Goal: Transaction & Acquisition: Purchase product/service

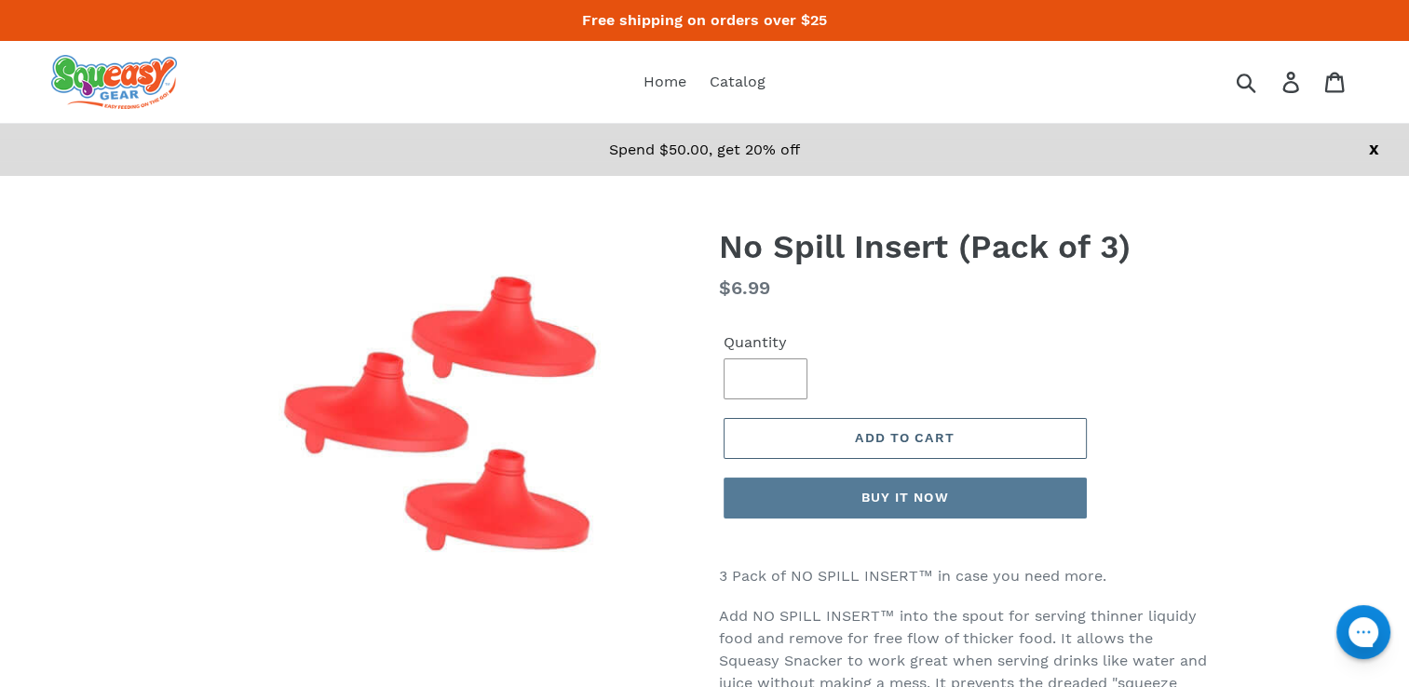
click at [1024, 429] on button "Add to cart" at bounding box center [904, 438] width 363 height 41
click at [1337, 88] on icon at bounding box center [1334, 82] width 20 height 21
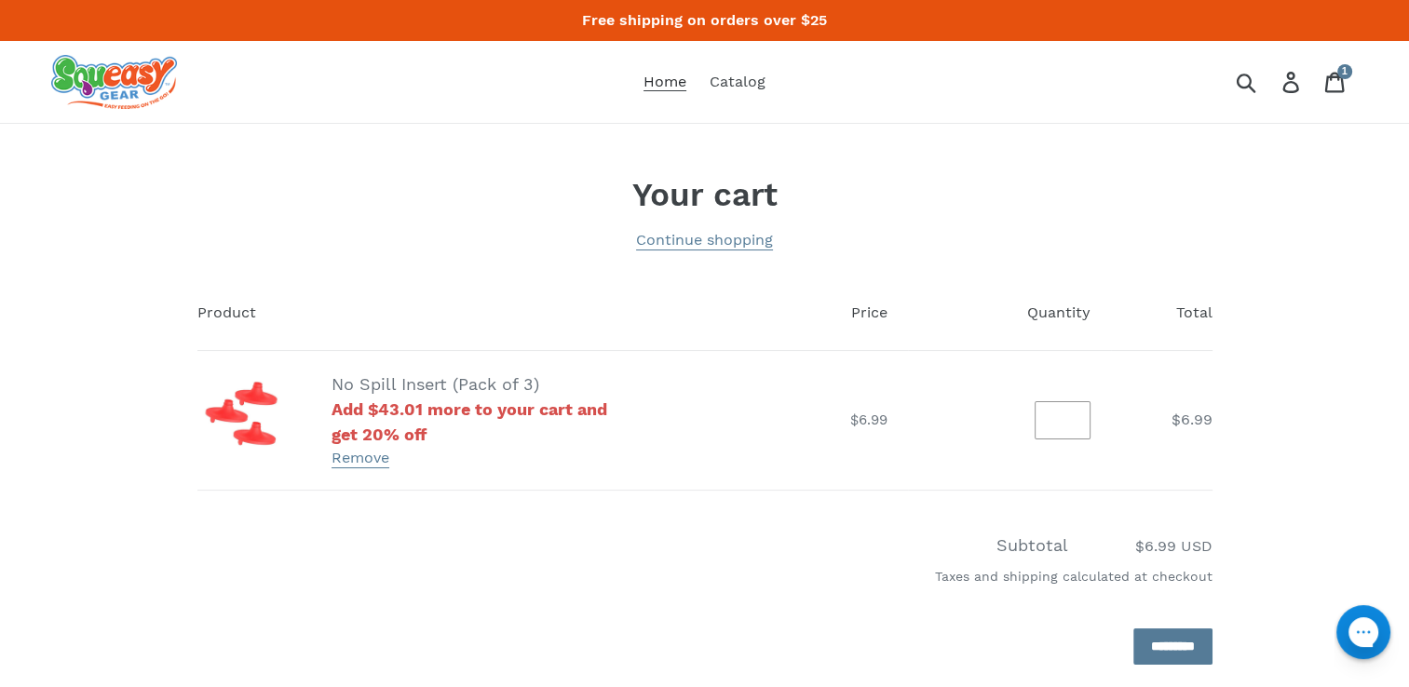
click at [652, 84] on span "Home" at bounding box center [664, 82] width 43 height 19
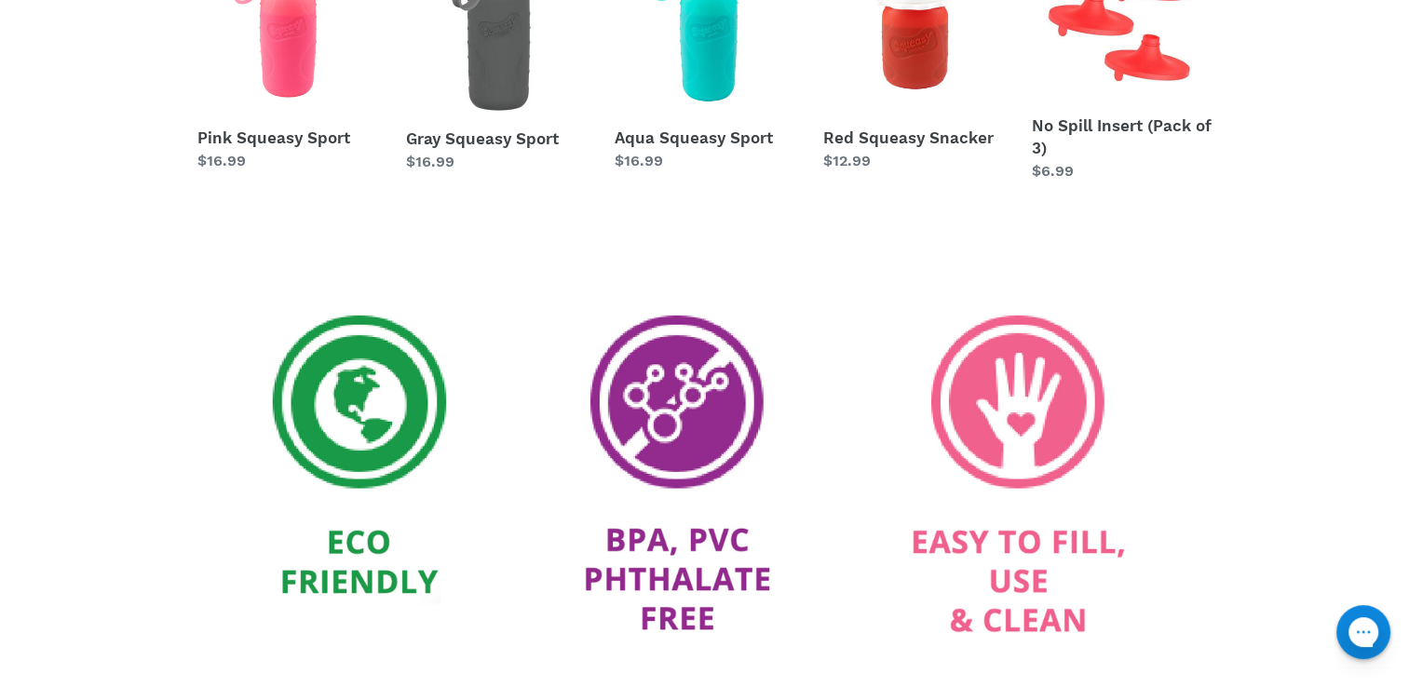
scroll to position [745, 0]
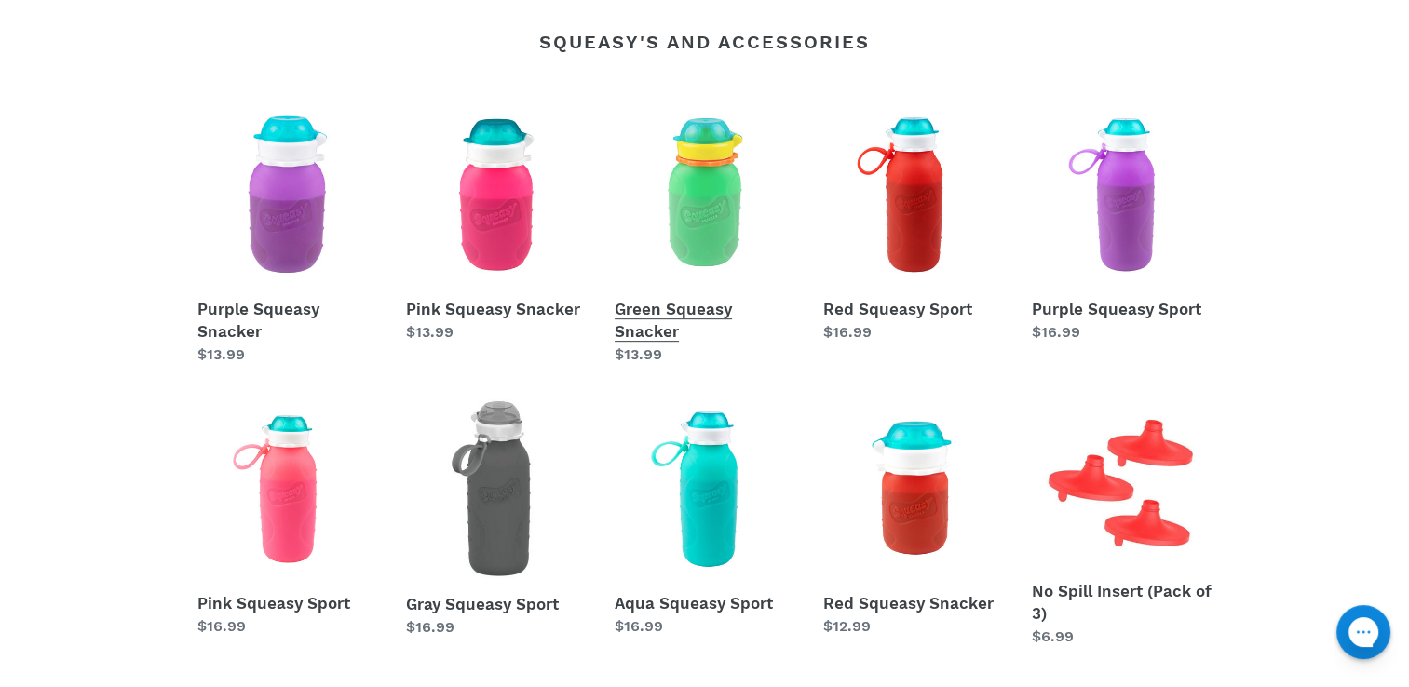
click at [703, 315] on link "Green Squeasy Snacker" at bounding box center [704, 235] width 181 height 262
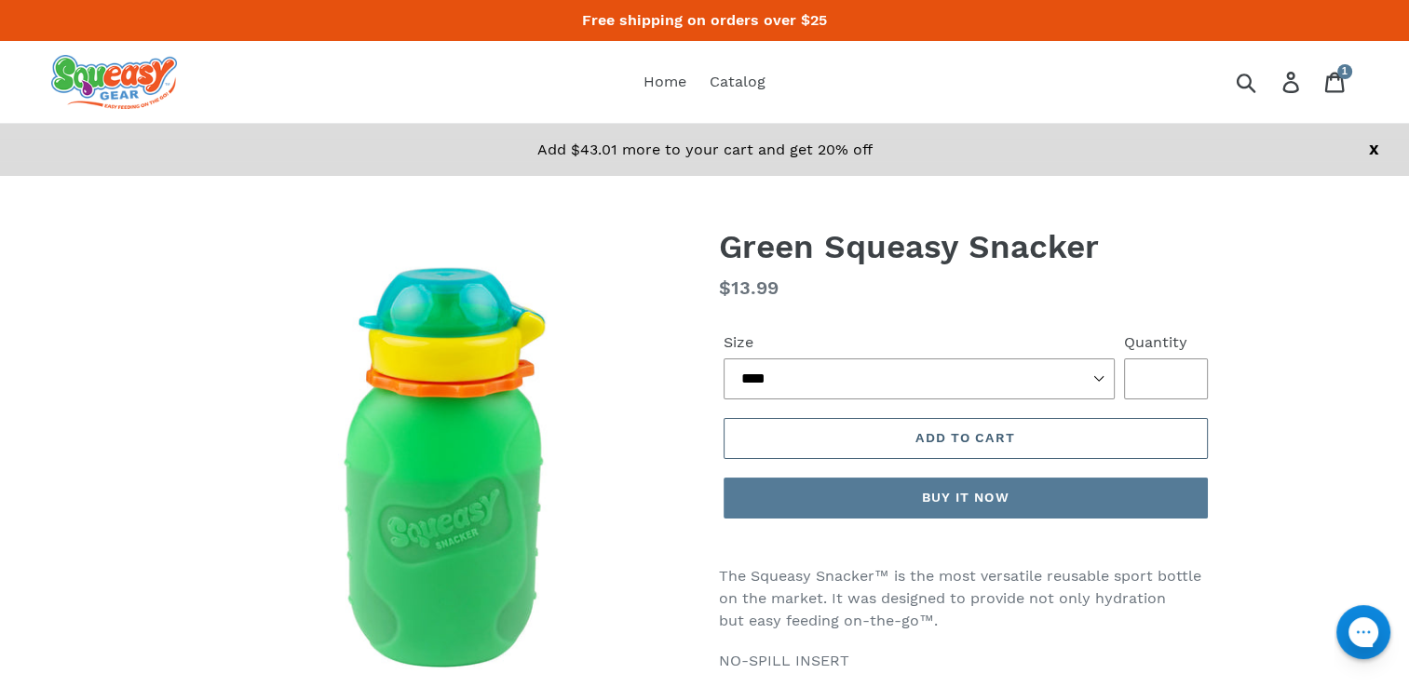
click at [1006, 438] on span "Add to cart" at bounding box center [964, 437] width 99 height 15
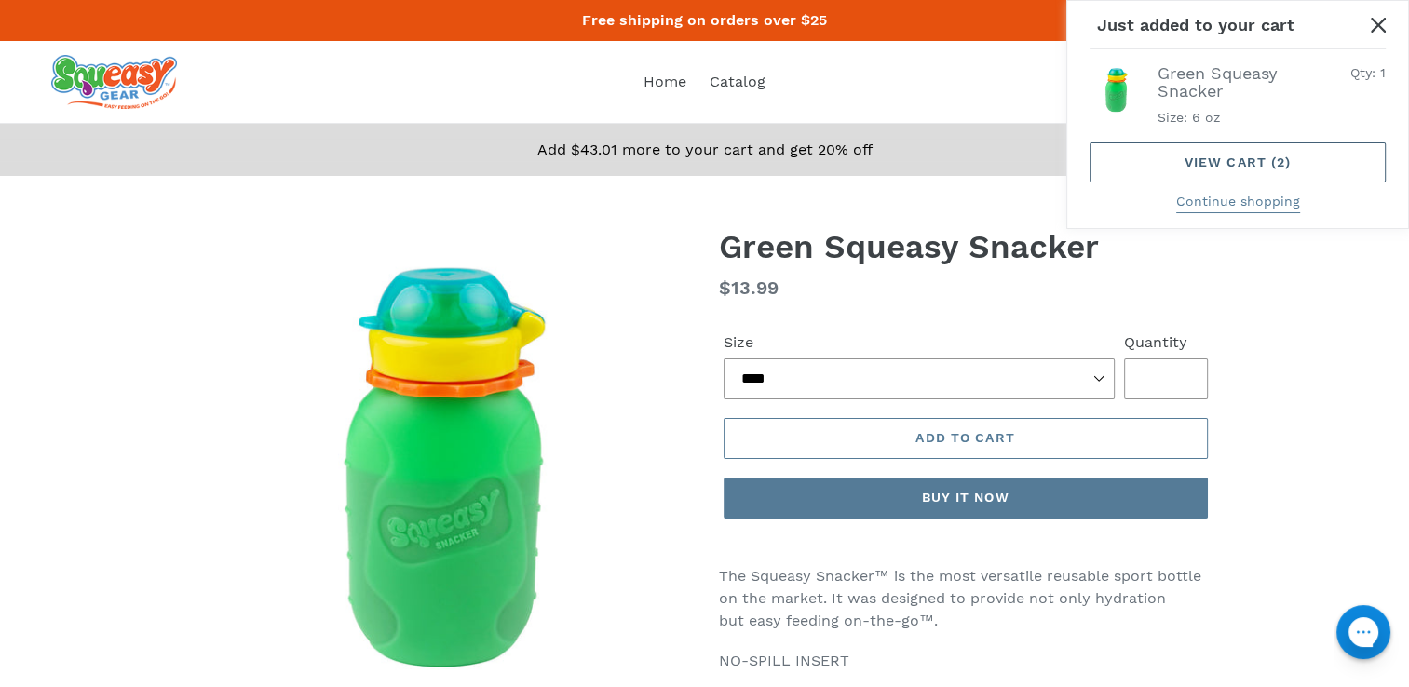
click at [1206, 158] on link "View cart ( 2 )" at bounding box center [1237, 162] width 296 height 40
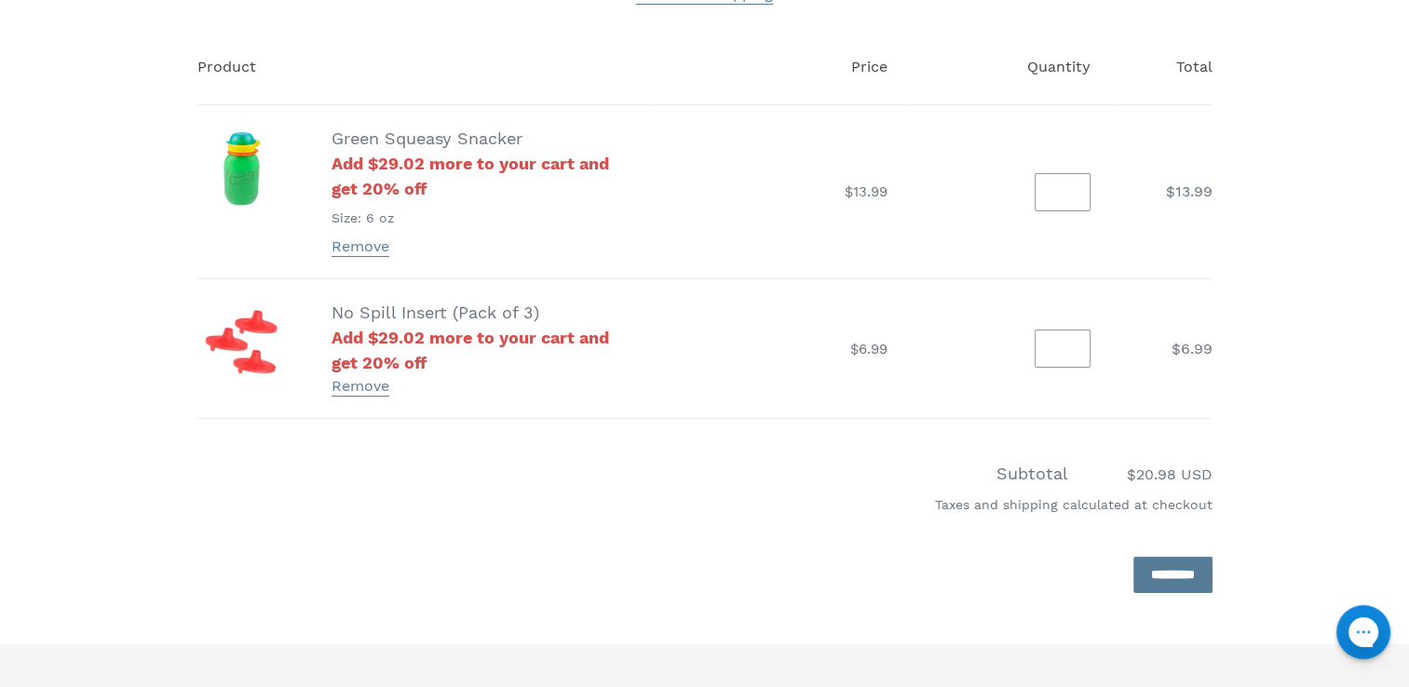
scroll to position [279, 0]
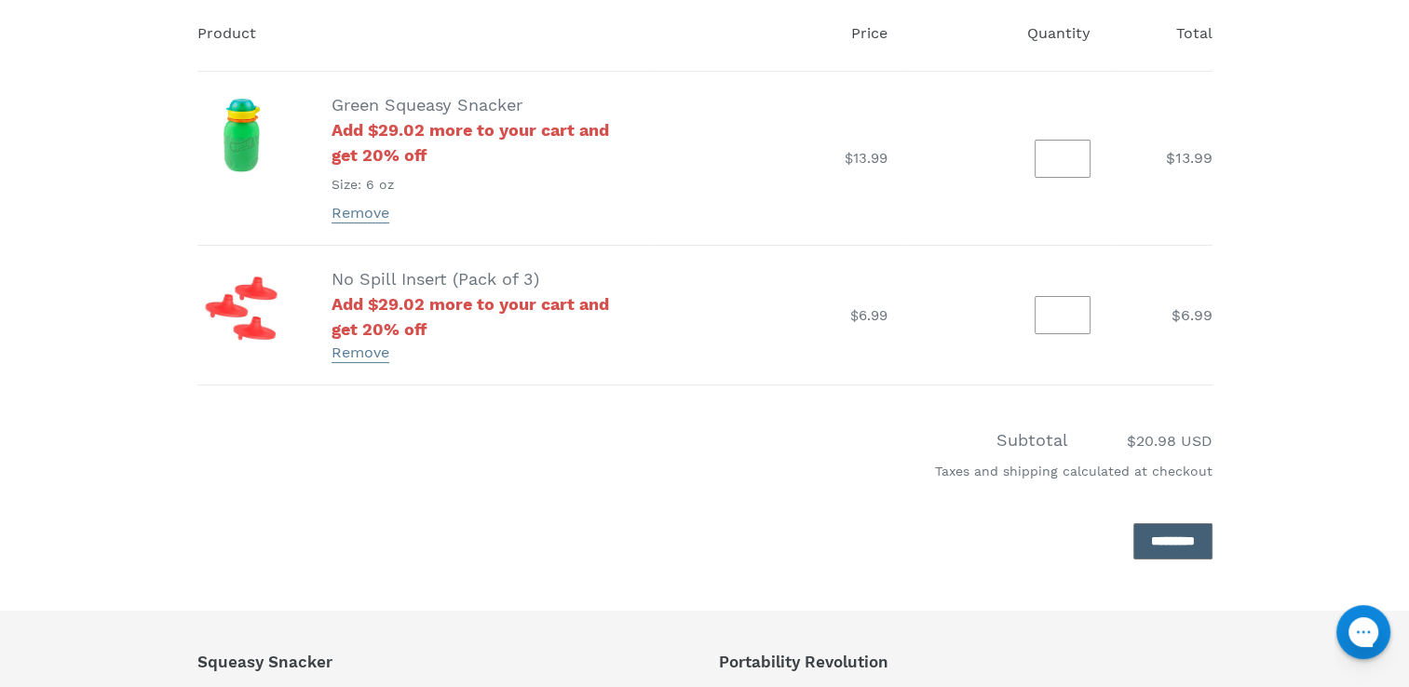
click at [1139, 533] on input "*********" at bounding box center [1172, 541] width 79 height 36
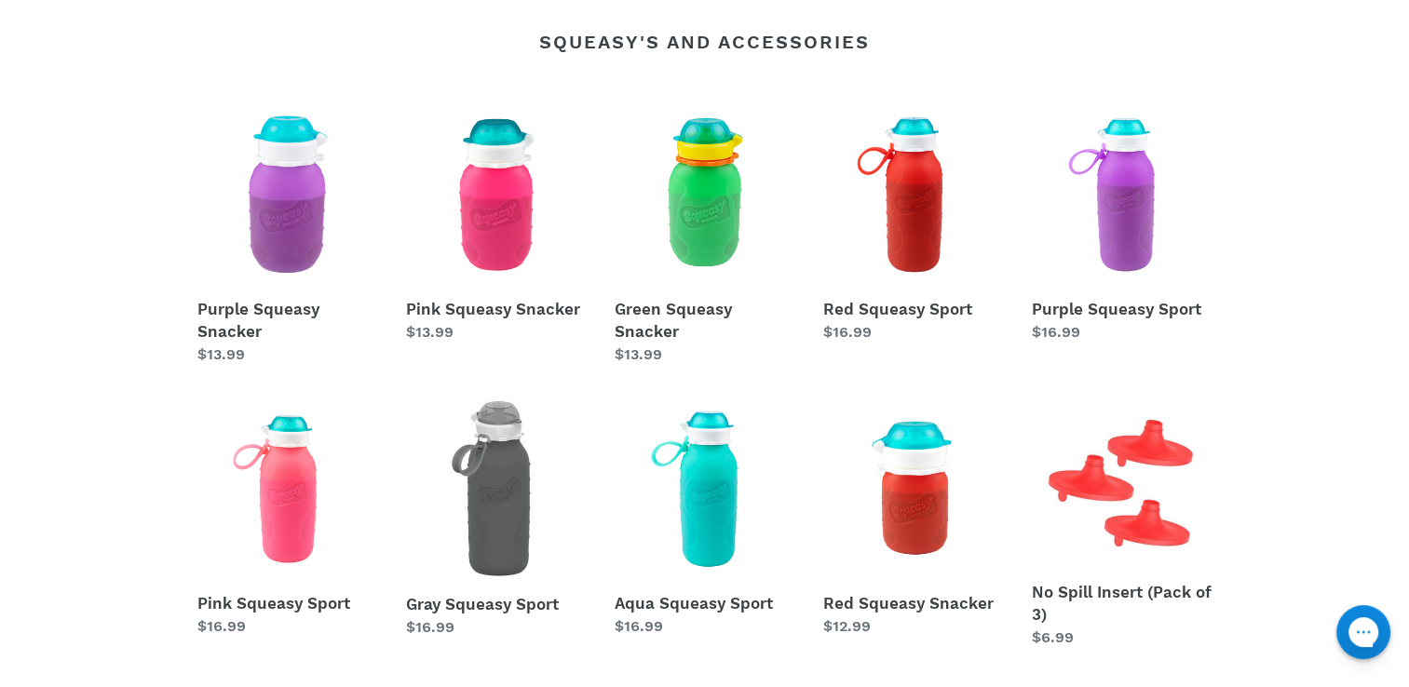
scroll to position [93, 0]
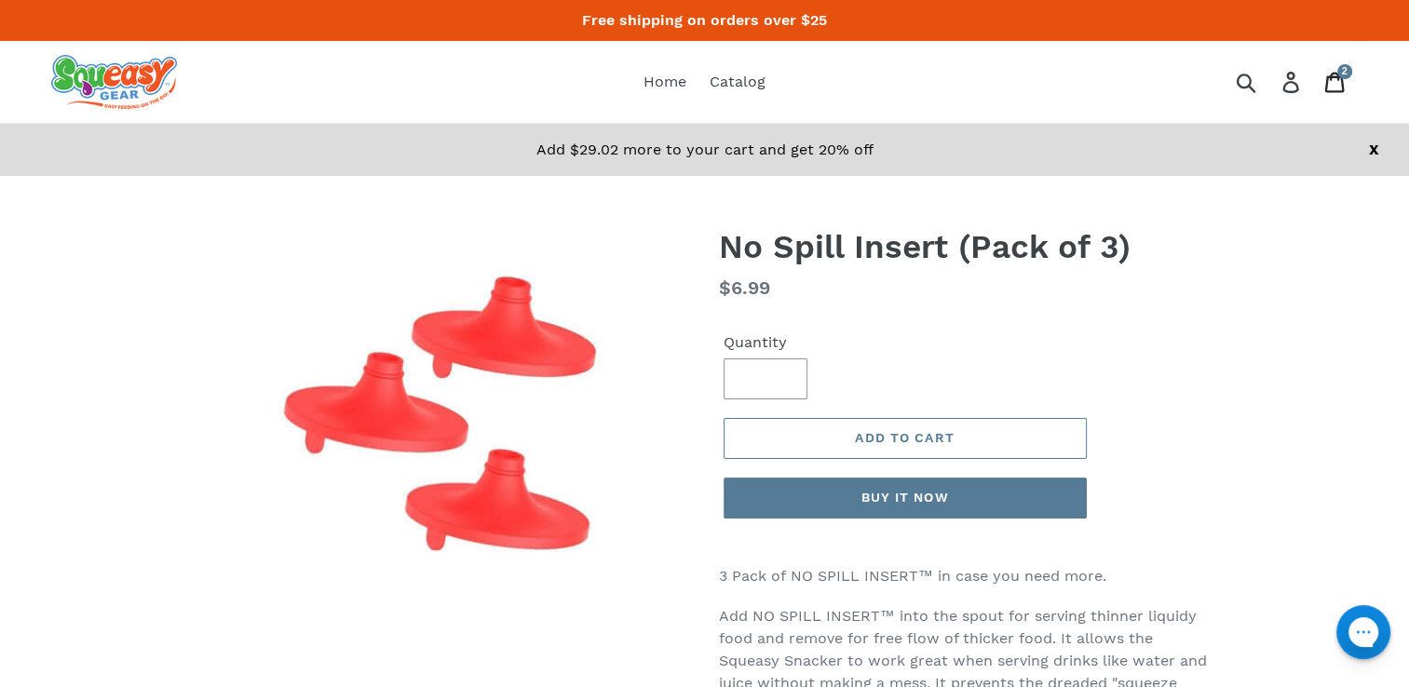
click at [1345, 77] on div "2 items" at bounding box center [1344, 71] width 15 height 15
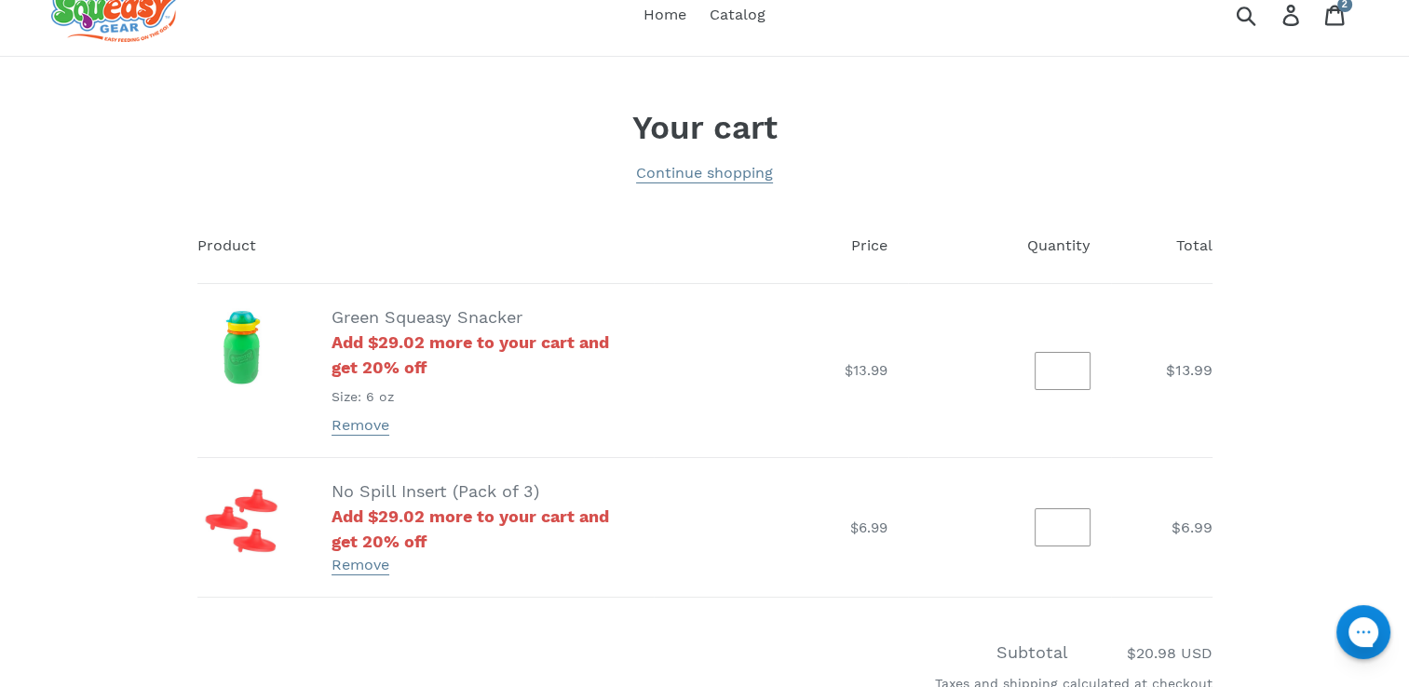
scroll to position [279, 0]
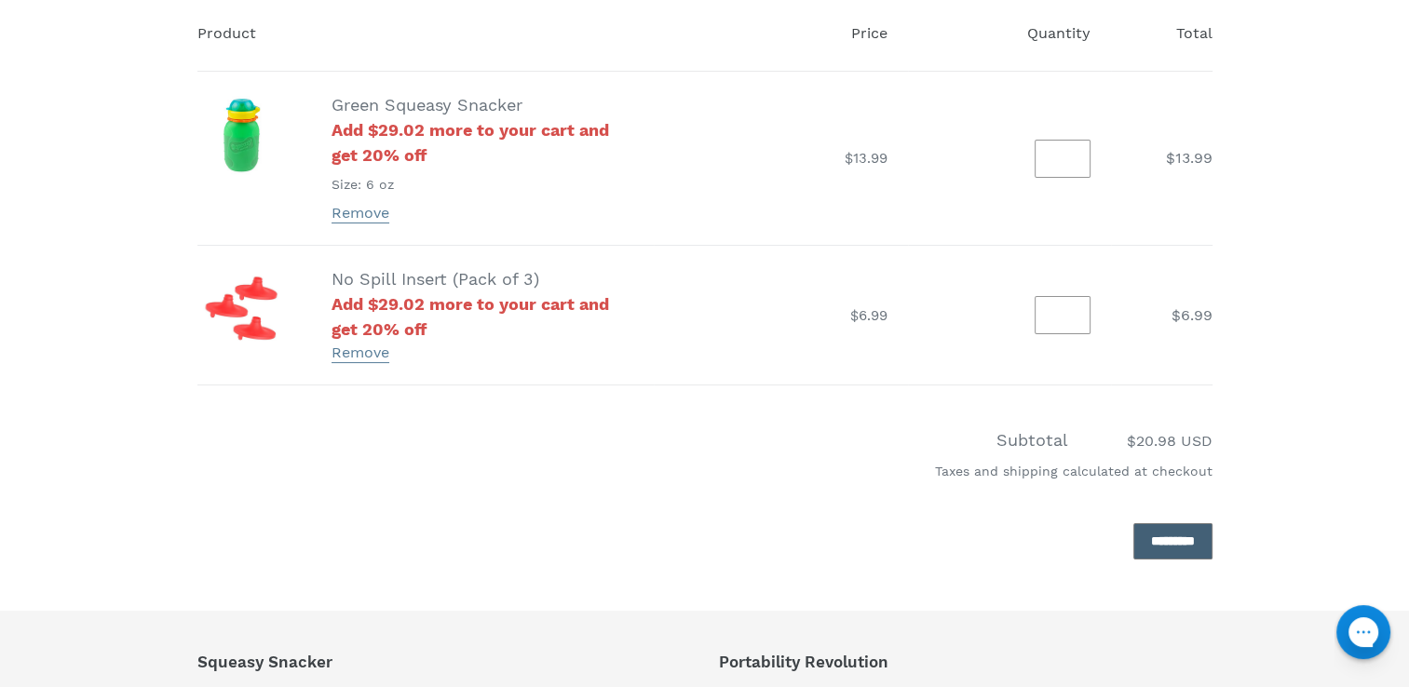
click at [1165, 538] on input "*********" at bounding box center [1172, 541] width 79 height 36
